Goal: Task Accomplishment & Management: Complete application form

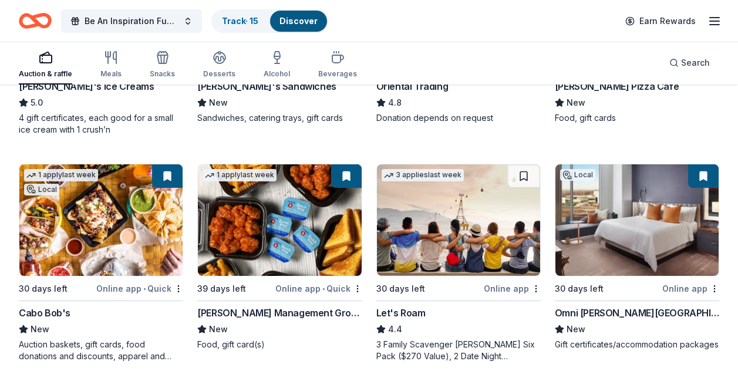
scroll to position [286, 0]
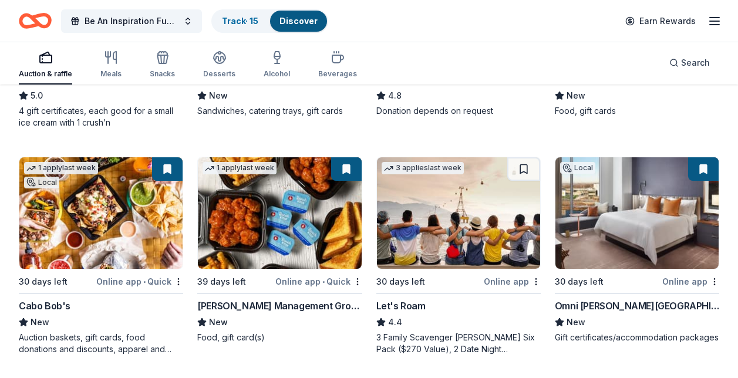
click at [344, 167] on button at bounding box center [346, 168] width 31 height 23
click at [254, 296] on div "1 apply last week 39 days left Online app • Quick Avants Management Group New F…" at bounding box center [279, 250] width 164 height 187
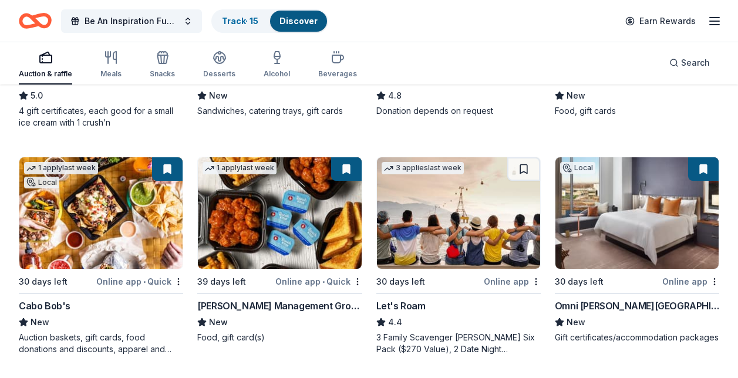
click at [344, 167] on button at bounding box center [346, 168] width 31 height 23
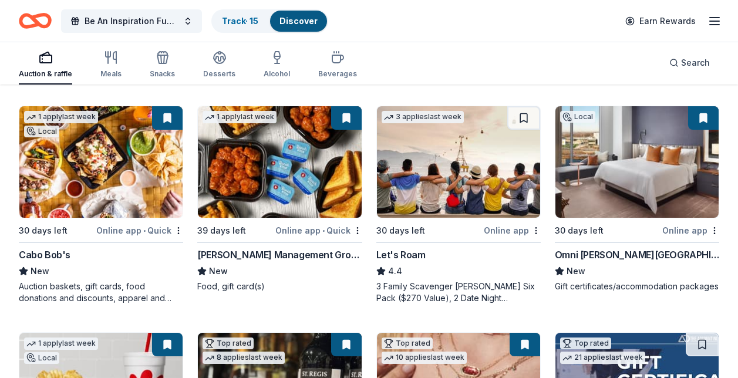
scroll to position [337, 0]
click at [244, 226] on div "39 days left" at bounding box center [234, 230] width 75 height 15
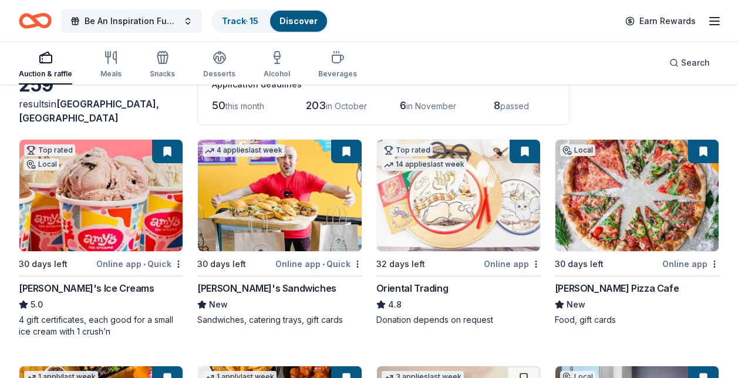
scroll to position [76, 0]
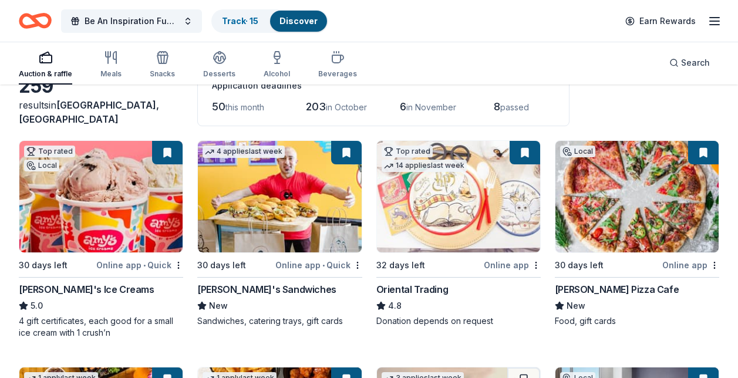
click at [619, 186] on img at bounding box center [636, 197] width 163 height 112
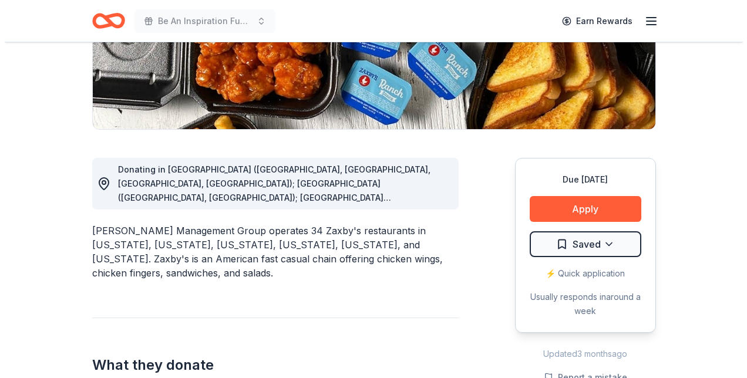
scroll to position [243, 0]
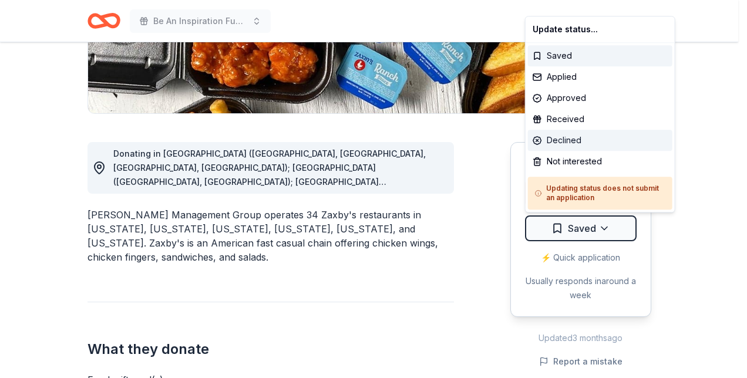
click at [565, 141] on div "Declined" at bounding box center [600, 140] width 144 height 21
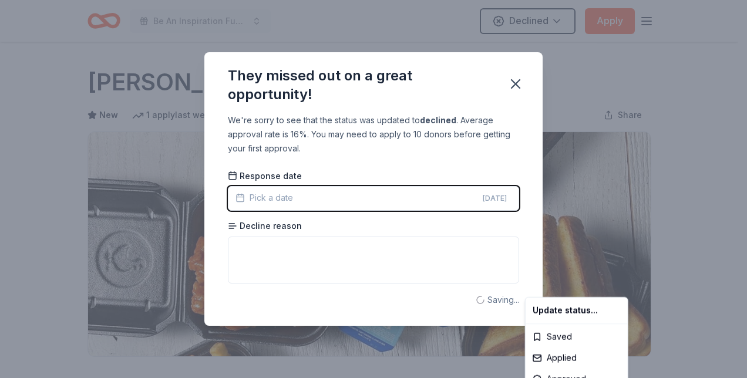
scroll to position [0, 0]
click at [333, 245] on html "Be An Inspiration Fundraiser Declined Apply Due [DATE] Share [PERSON_NAME] Mana…" at bounding box center [373, 189] width 747 height 378
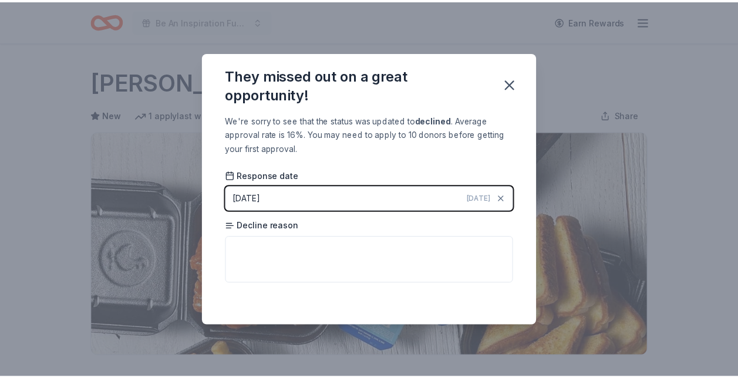
scroll to position [282, 0]
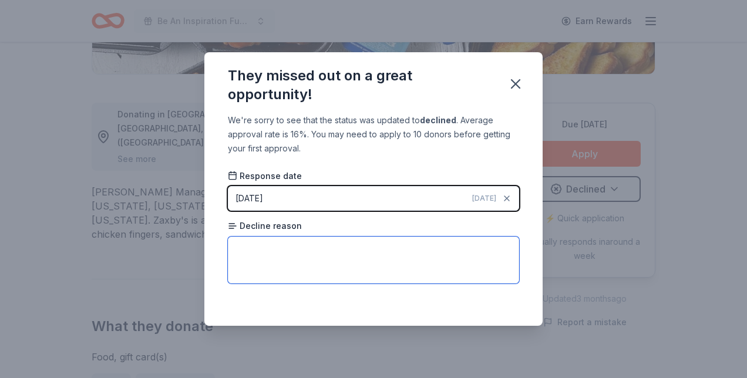
click at [333, 245] on textarea at bounding box center [373, 260] width 291 height 47
type textarea "JUST OFFERED DISCOUNTED FOOD."
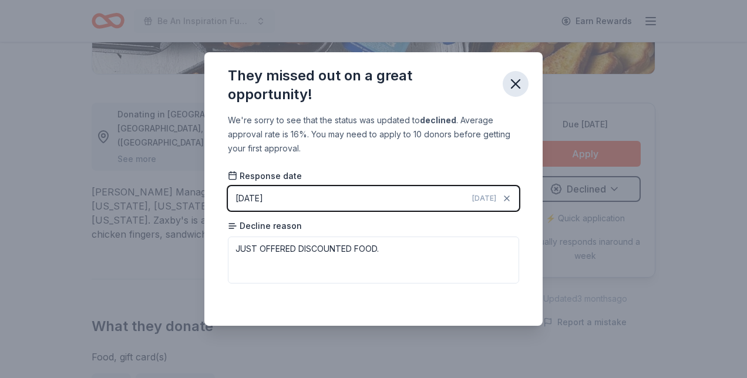
click at [514, 90] on icon "button" at bounding box center [515, 84] width 16 height 16
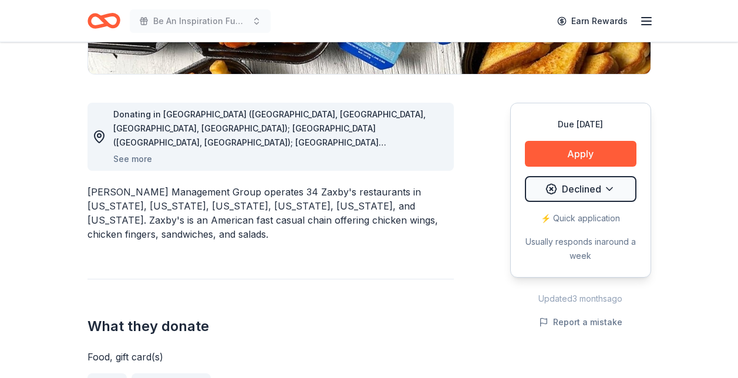
scroll to position [0, 0]
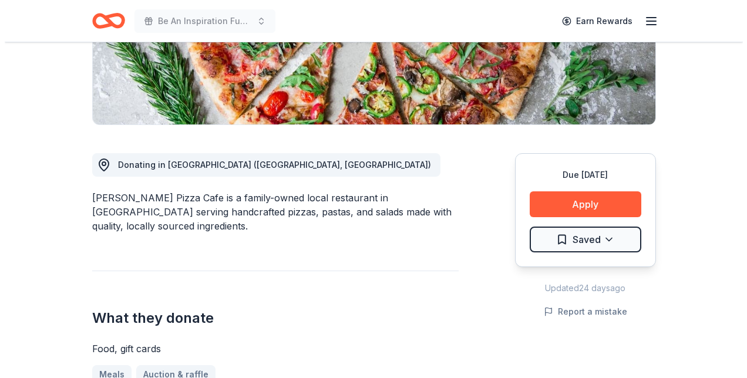
scroll to position [247, 0]
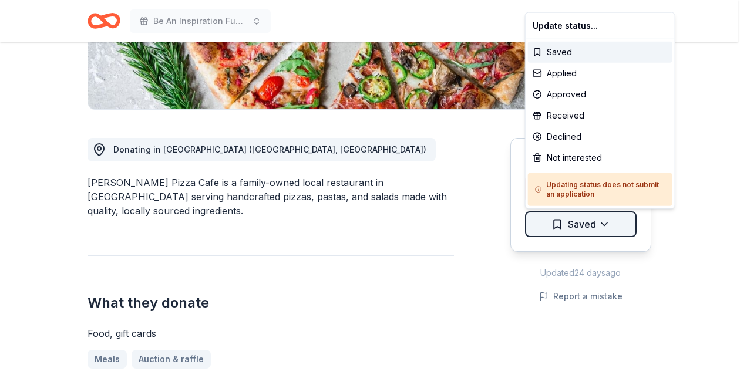
click at [569, 94] on div "Approved" at bounding box center [600, 94] width 144 height 21
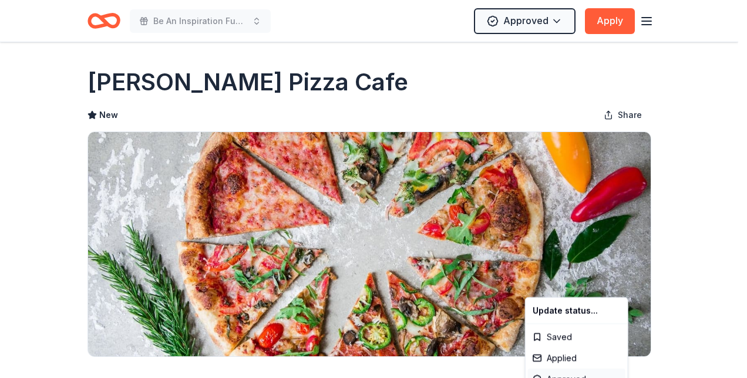
scroll to position [0, 0]
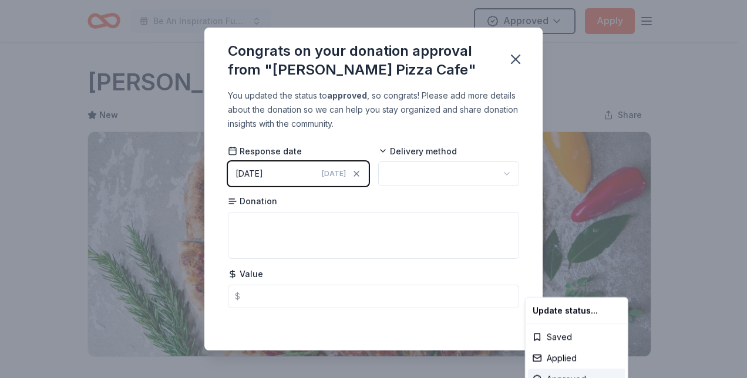
click at [410, 174] on html "Be An Inspiration Fundraiser Approved Apply Due in 30 days Share Mangieri’s Piz…" at bounding box center [373, 189] width 747 height 378
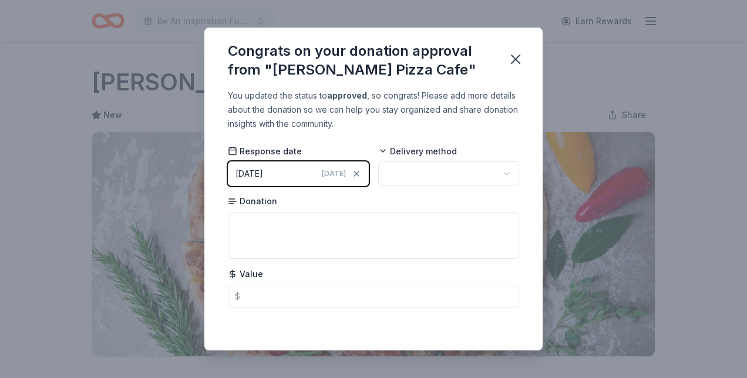
click at [507, 179] on html "Be An Inspiration Fundraiser Earn Rewards Due in 30 days Share Mangieri’s Pizza…" at bounding box center [373, 189] width 747 height 378
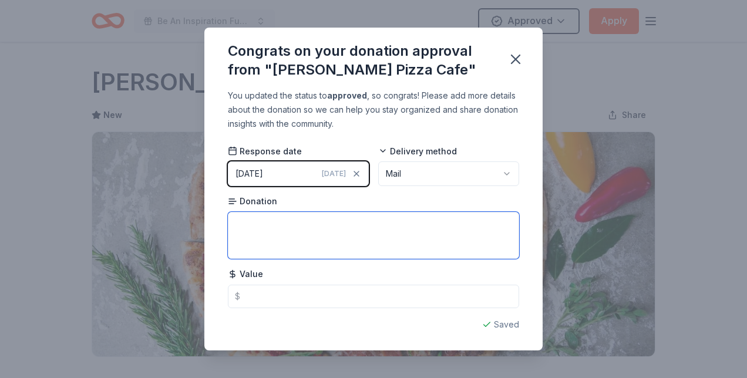
click at [322, 233] on textarea at bounding box center [373, 235] width 291 height 47
type textarea "KIDS MEAL VOUCHERS"
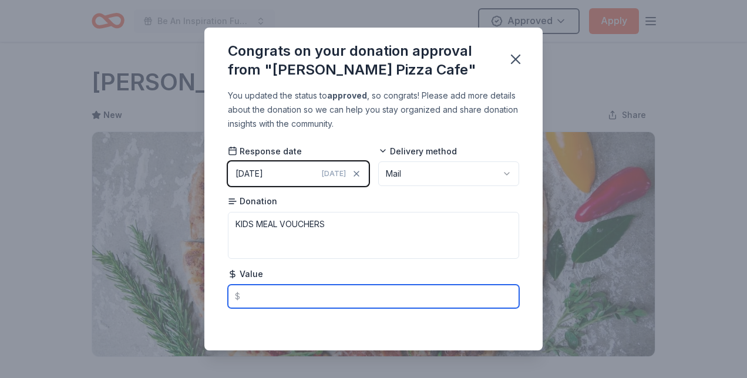
click at [268, 297] on input "text" at bounding box center [373, 296] width 291 height 23
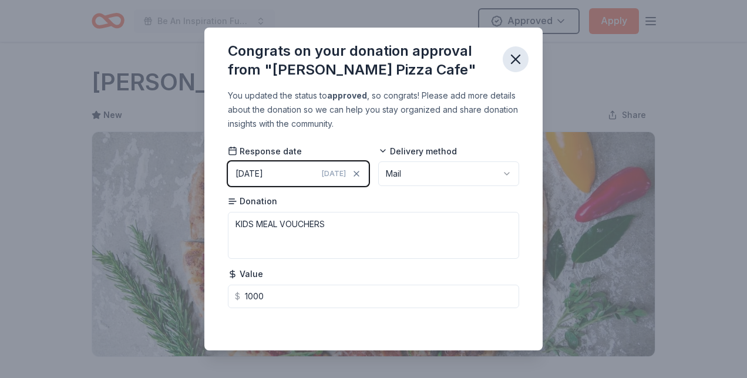
type input "1000.00"
click at [516, 60] on icon "button" at bounding box center [515, 59] width 8 height 8
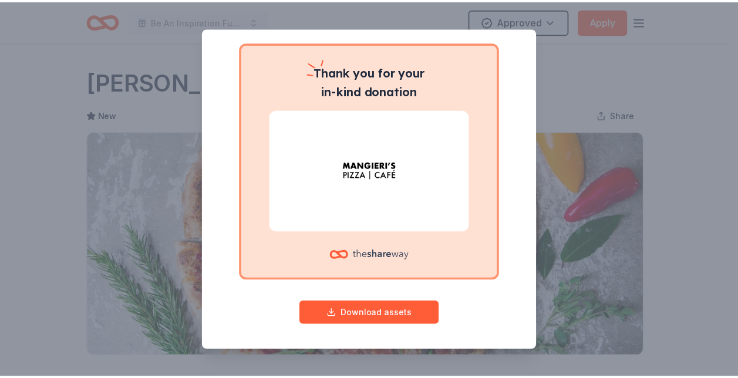
scroll to position [78, 0]
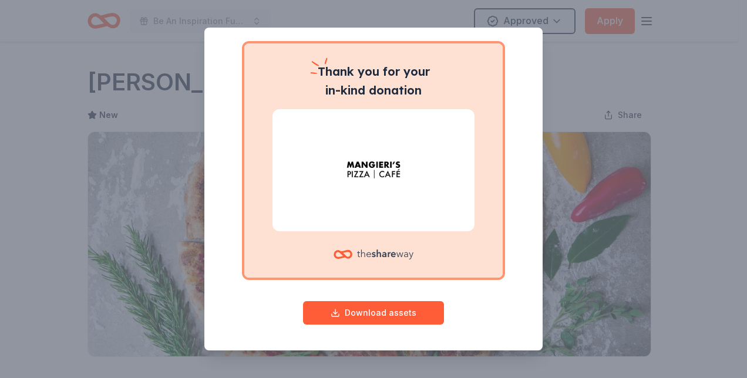
click at [609, 58] on div "Give your donor a shoutout! While not required, giving digital shoutouts helps …" at bounding box center [373, 189] width 747 height 378
